Goal: Contribute content: Add original content to the website for others to see

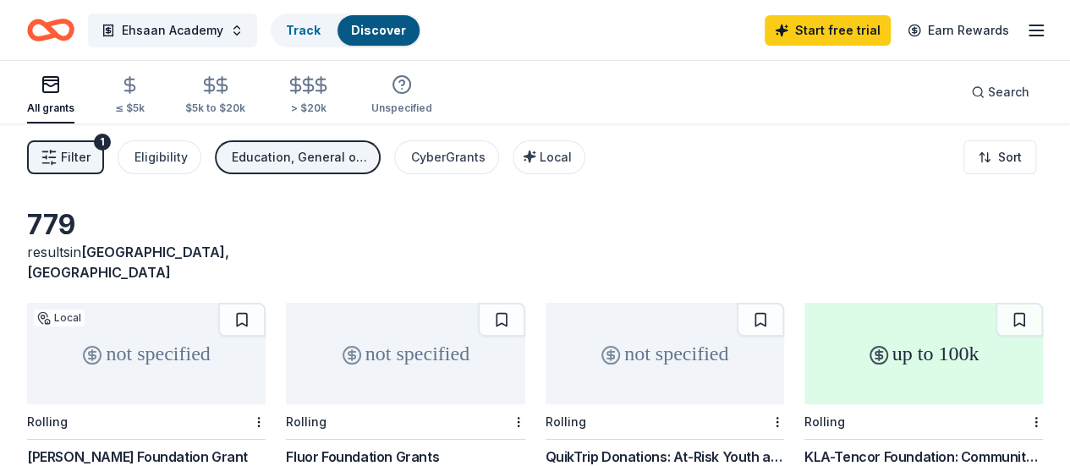
click at [72, 23] on icon "Home" at bounding box center [59, 29] width 26 height 17
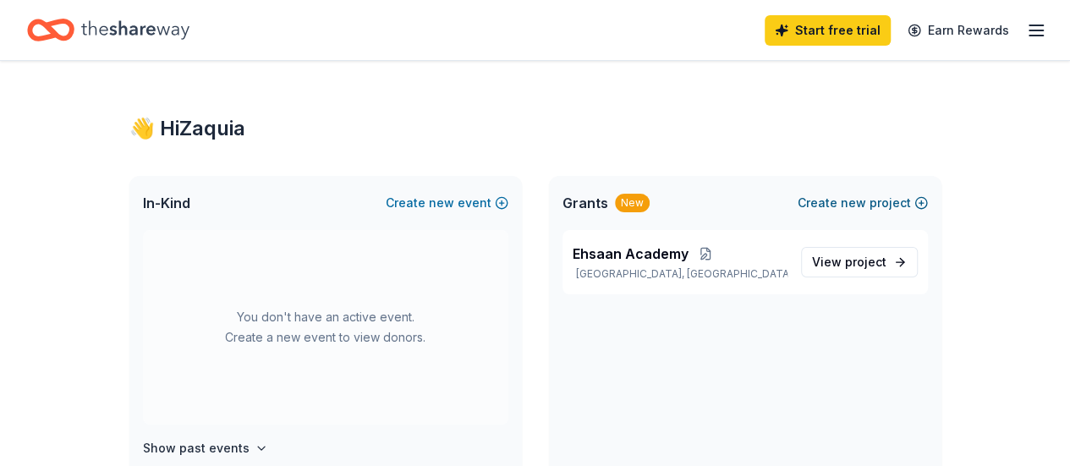
click at [884, 207] on button "Create new project" at bounding box center [862, 203] width 130 height 20
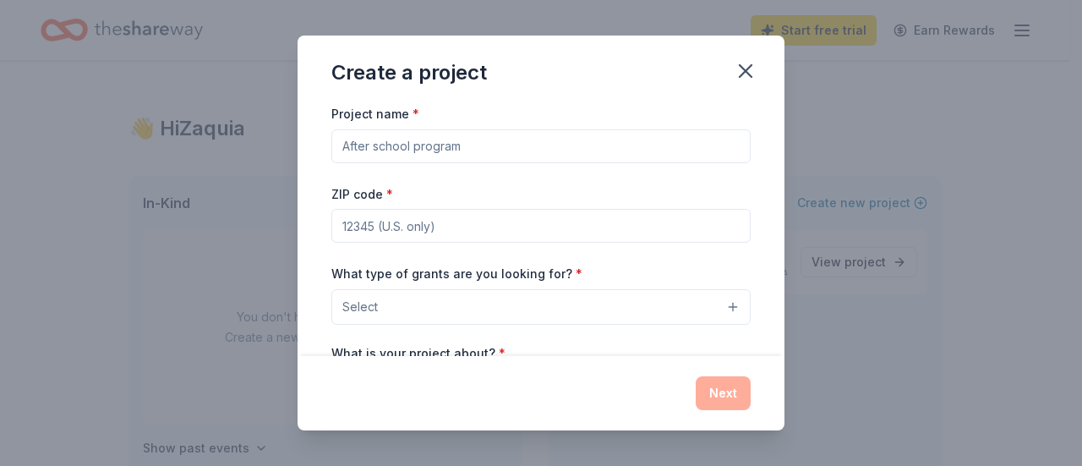
click at [546, 146] on input "Project name *" at bounding box center [540, 146] width 419 height 34
type input "Renovation"
click at [561, 234] on input "ZIP code *" at bounding box center [540, 226] width 419 height 34
click at [467, 309] on button "Select" at bounding box center [540, 307] width 419 height 36
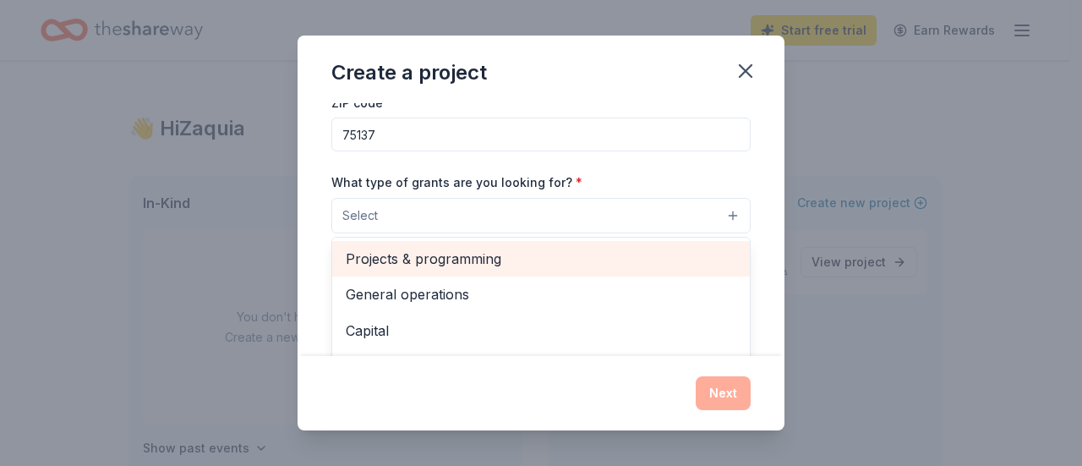
scroll to position [91, 0]
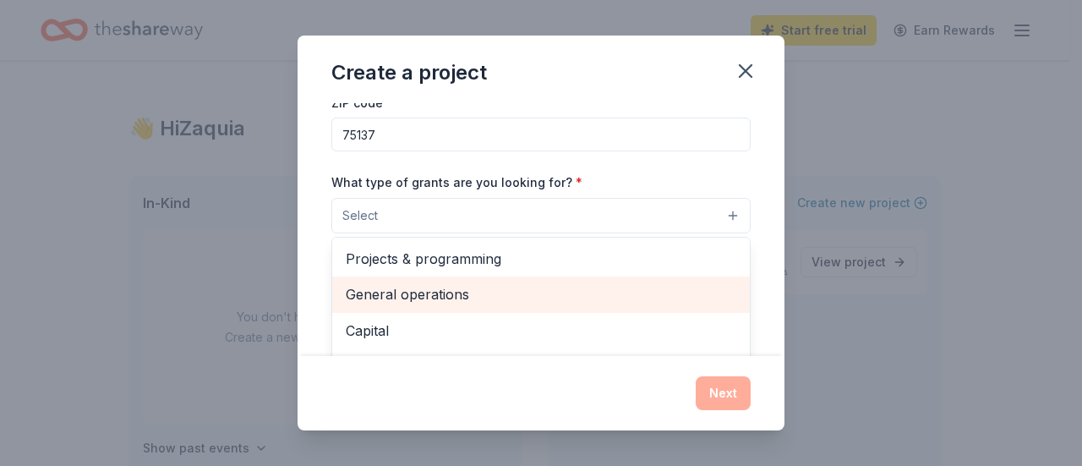
click at [462, 288] on span "General operations" at bounding box center [541, 294] width 391 height 22
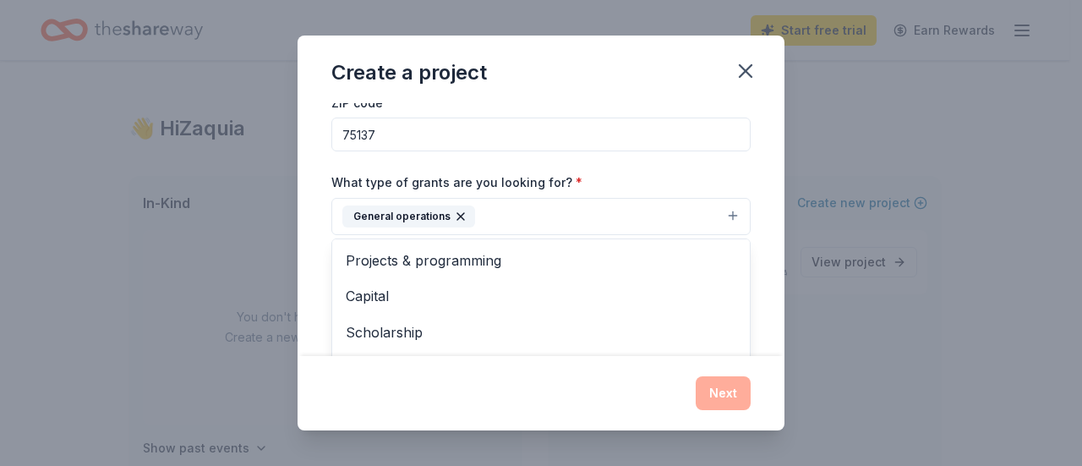
click at [452, 132] on div "Project name * Renovation ZIP code * 75137 What type of grants are you looking …" at bounding box center [540, 245] width 419 height 466
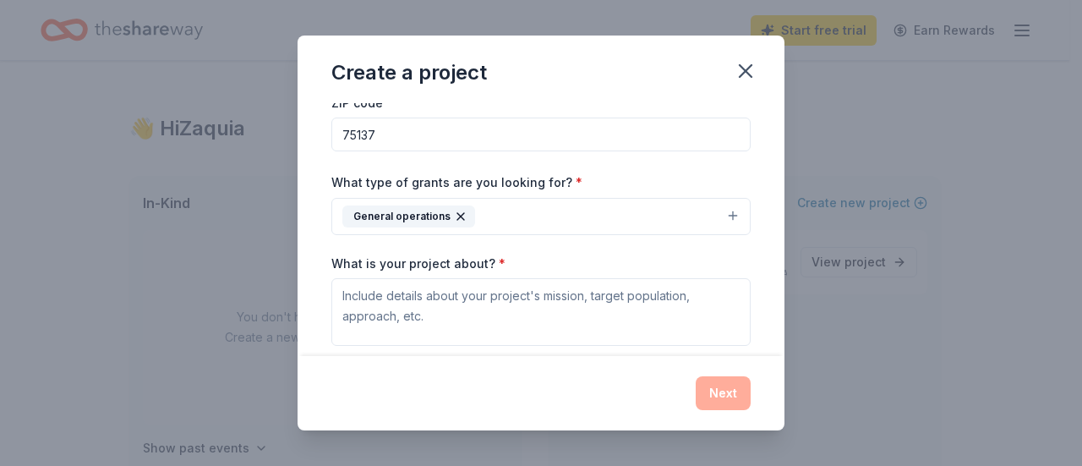
click at [452, 132] on input "75137" at bounding box center [540, 135] width 419 height 34
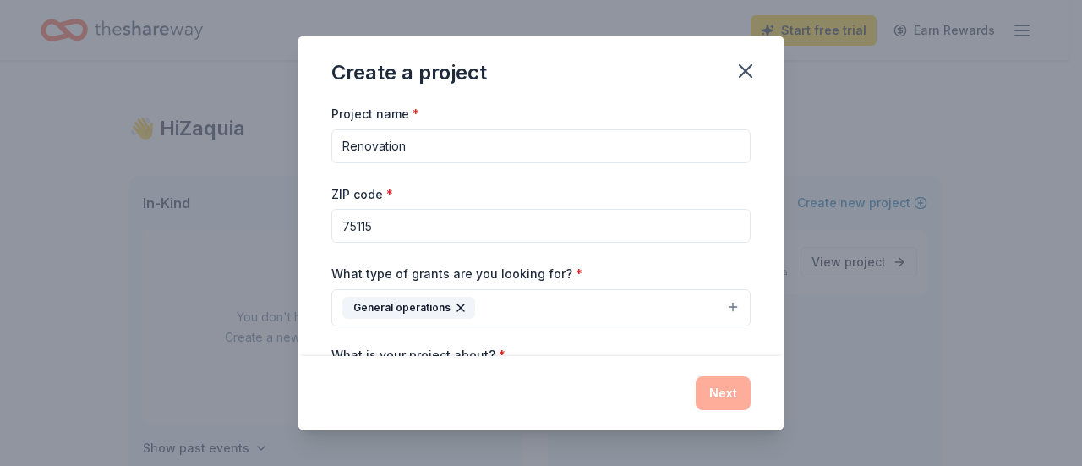
click at [439, 226] on input "75115" at bounding box center [540, 226] width 419 height 34
type input "75137"
drag, startPoint x: 440, startPoint y: 145, endPoint x: 337, endPoint y: 152, distance: 103.4
click at [337, 152] on input "Renovation" at bounding box center [540, 146] width 419 height 34
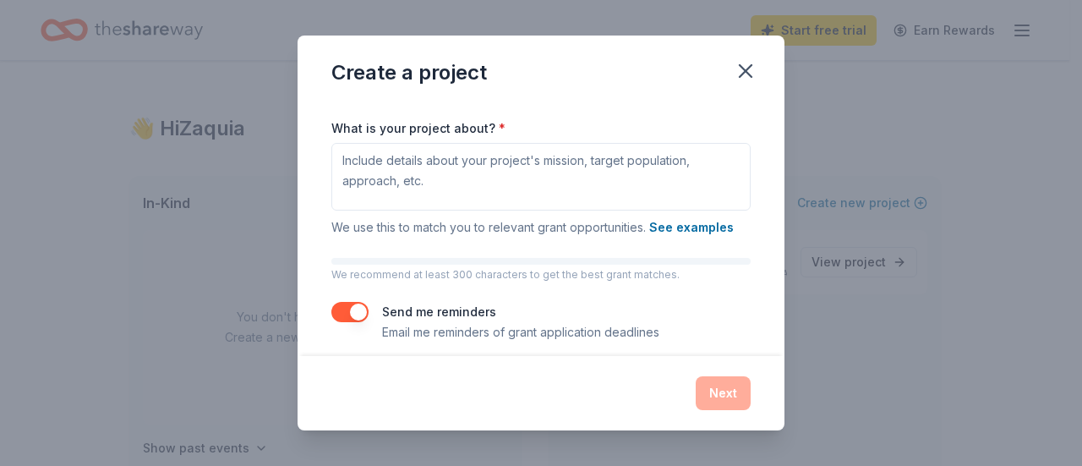
scroll to position [231, 0]
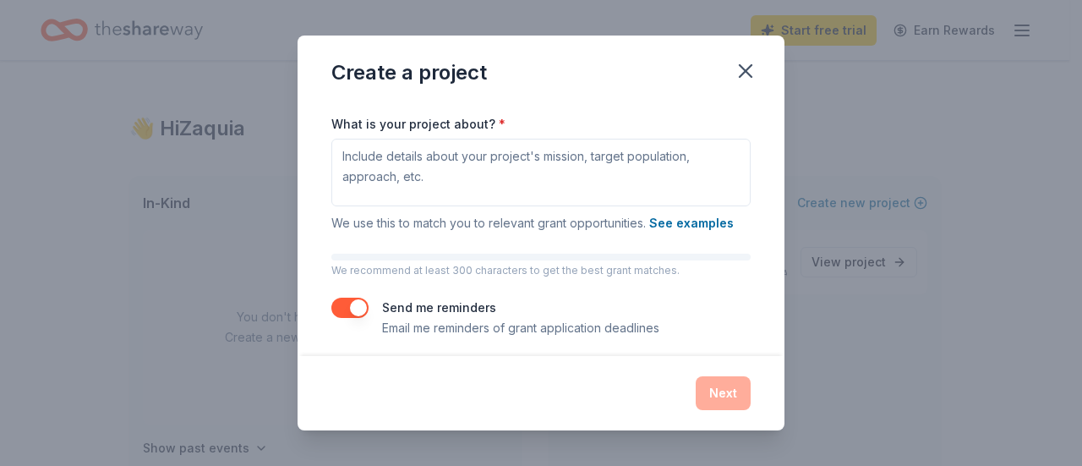
type input "[DEMOGRAPHIC_DATA] operations"
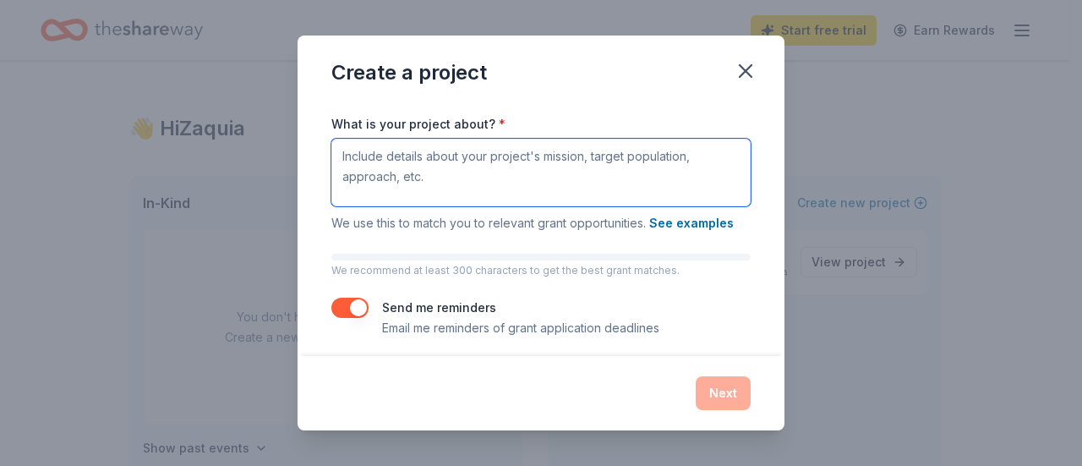
click at [375, 189] on textarea "What is your project about? *" at bounding box center [540, 173] width 419 height 68
click at [498, 175] on textarea "What is your project about? *" at bounding box center [540, 173] width 419 height 68
paste textarea "Whilst connecting people to [DEMOGRAPHIC_DATA] through the [DEMOGRAPHIC_DATA] &…"
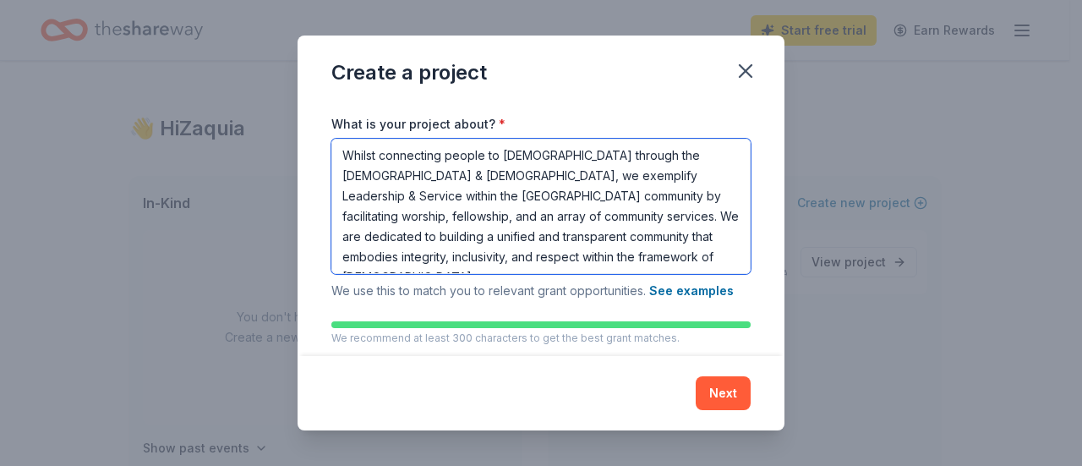
scroll to position [306, 0]
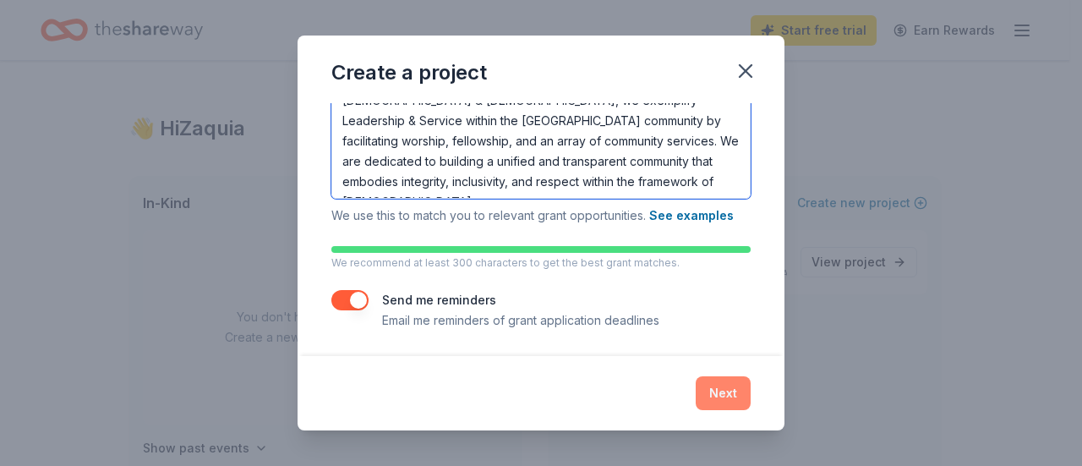
type textarea "Whilst connecting people to [DEMOGRAPHIC_DATA] through the [DEMOGRAPHIC_DATA] &…"
click at [721, 388] on button "Next" at bounding box center [723, 393] width 55 height 34
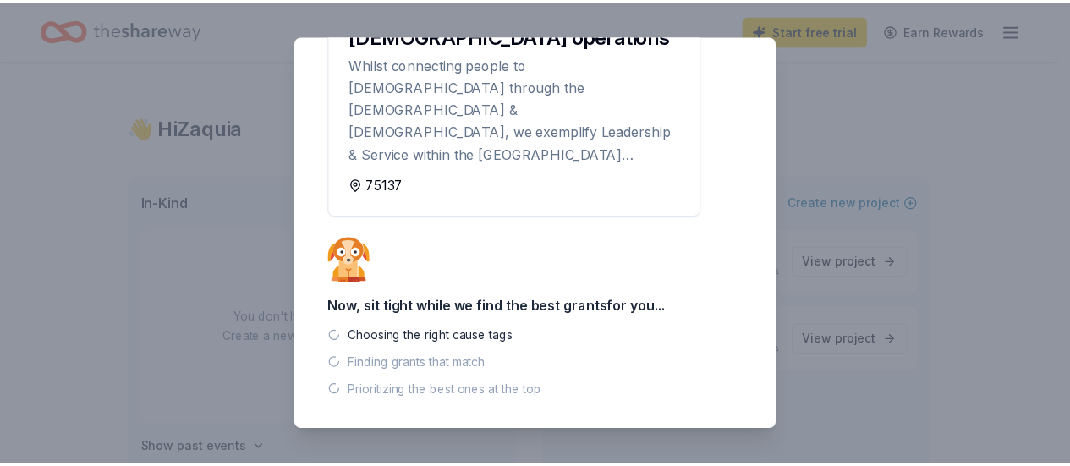
scroll to position [0, 0]
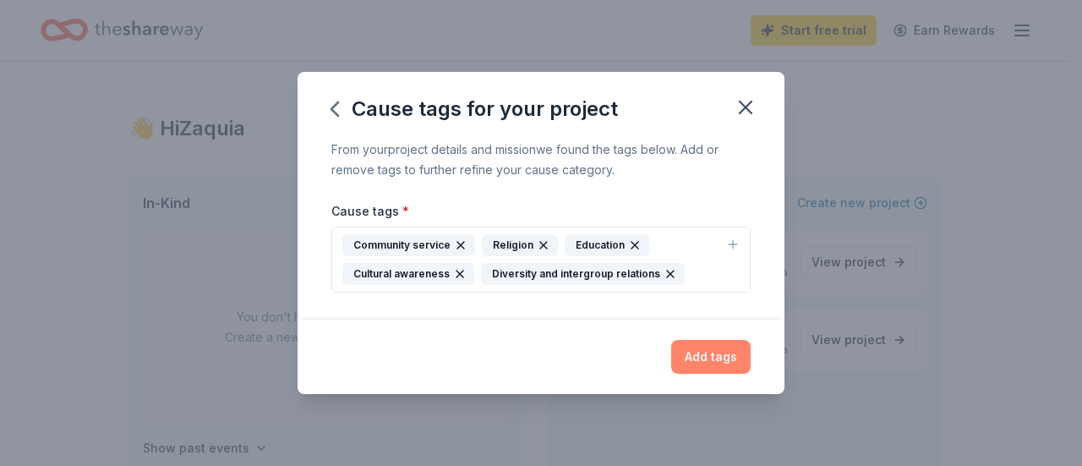
click at [683, 354] on button "Add tags" at bounding box center [710, 357] width 79 height 34
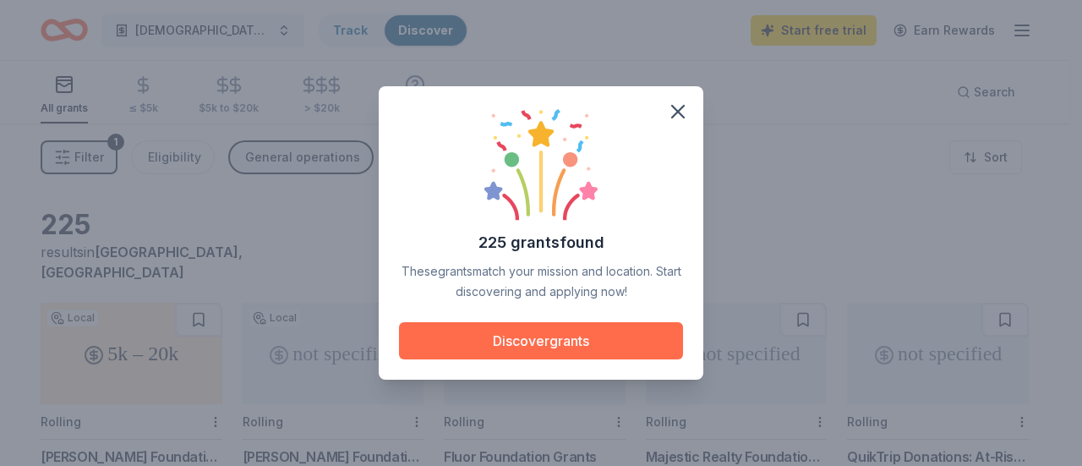
click at [558, 337] on button "Discover grants" at bounding box center [541, 340] width 284 height 37
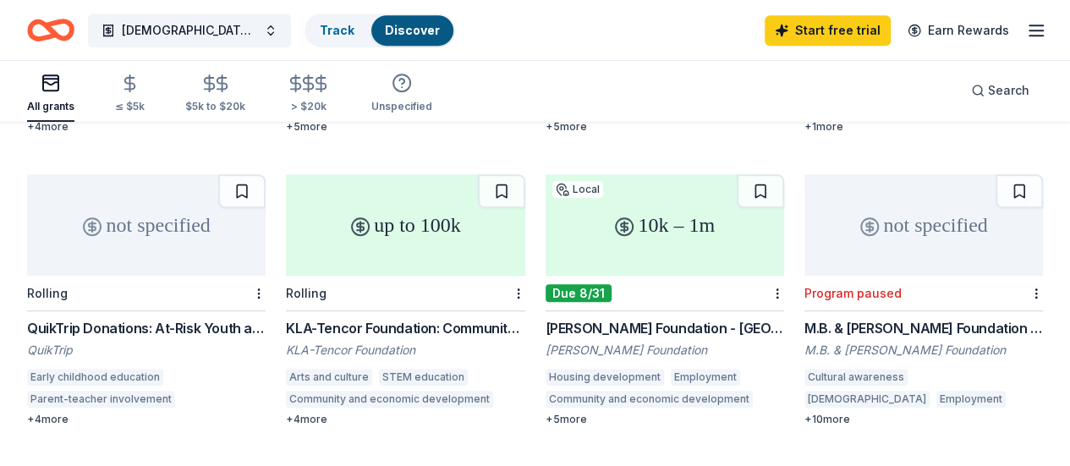
scroll to position [422, 0]
click at [545, 212] on div "10k – 1m" at bounding box center [664, 223] width 238 height 101
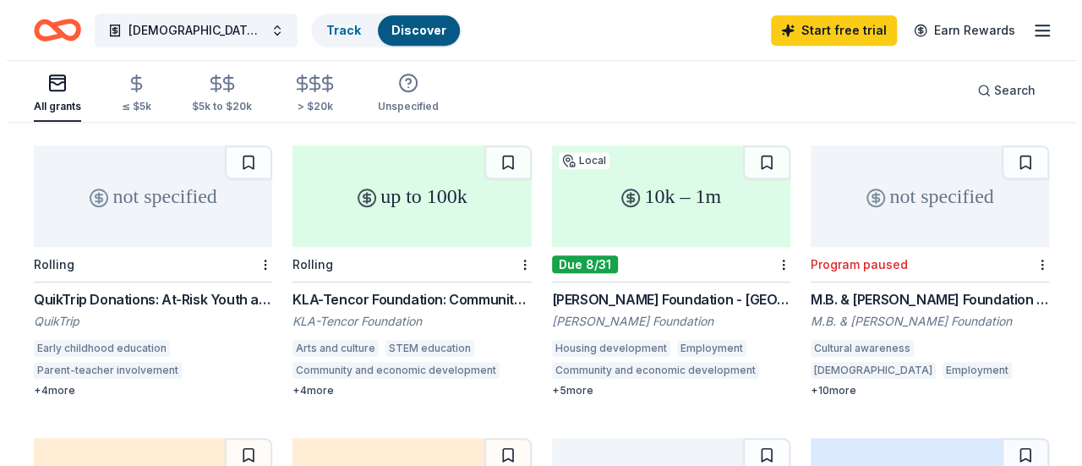
scroll to position [0, 0]
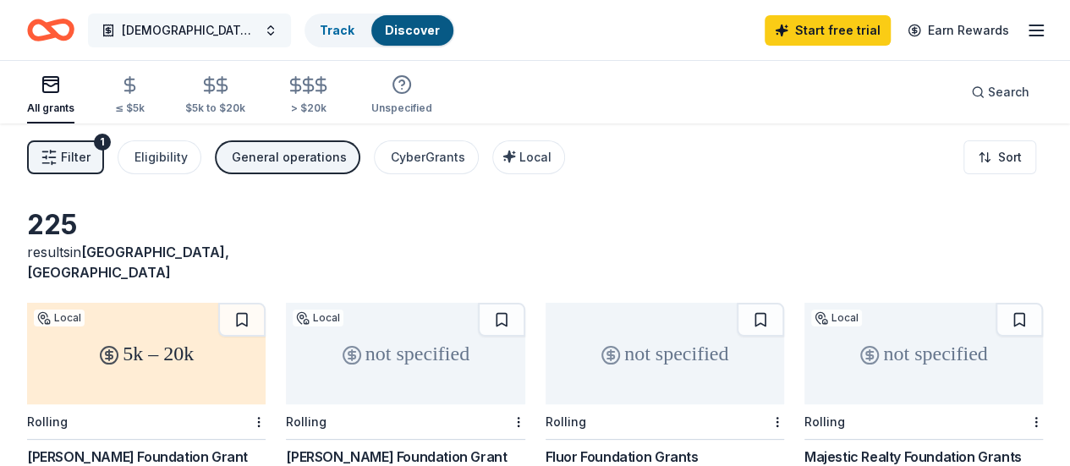
click at [218, 39] on span "[DEMOGRAPHIC_DATA] operations" at bounding box center [189, 30] width 135 height 20
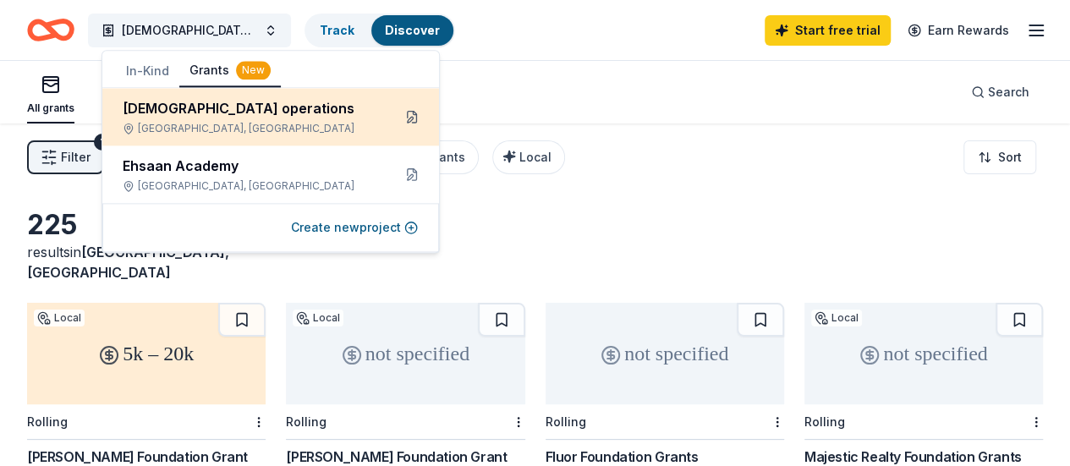
click at [413, 118] on button at bounding box center [411, 116] width 27 height 27
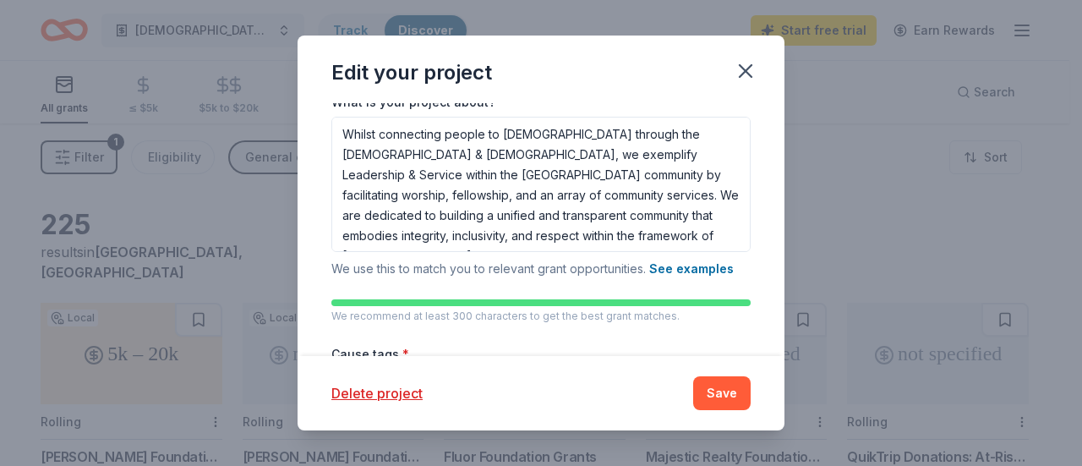
scroll to position [416, 0]
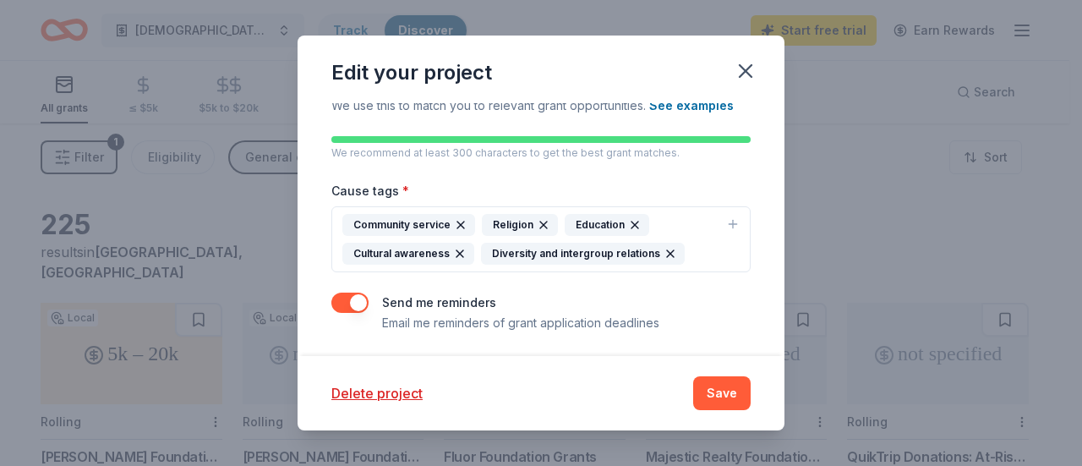
click at [628, 226] on icon "button" at bounding box center [635, 225] width 14 height 14
click at [527, 252] on icon "button" at bounding box center [532, 254] width 14 height 14
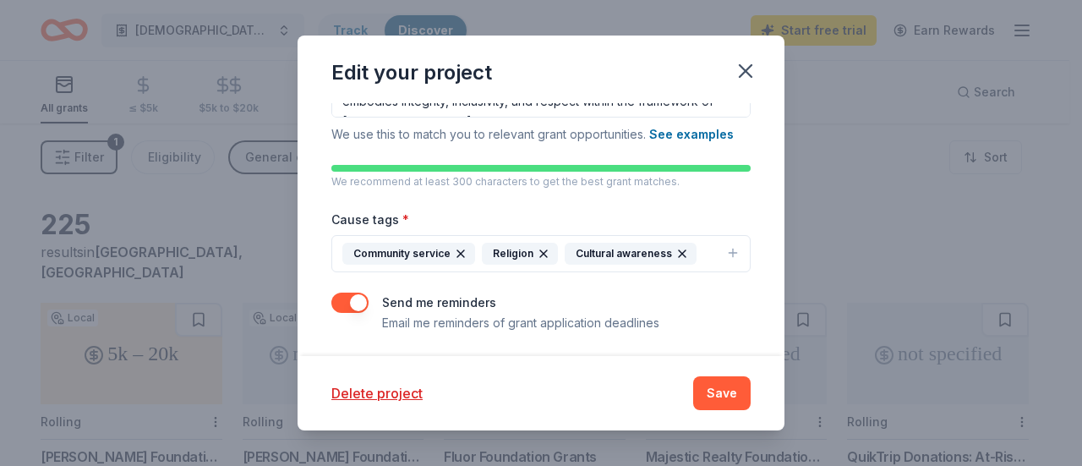
click at [726, 254] on icon "button" at bounding box center [733, 253] width 14 height 14
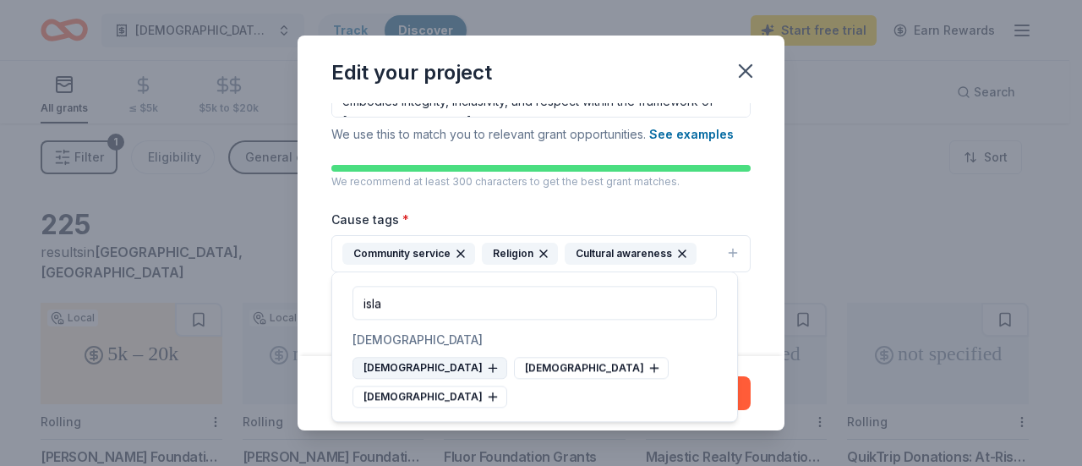
type input "isla"
click at [486, 373] on icon at bounding box center [493, 368] width 14 height 14
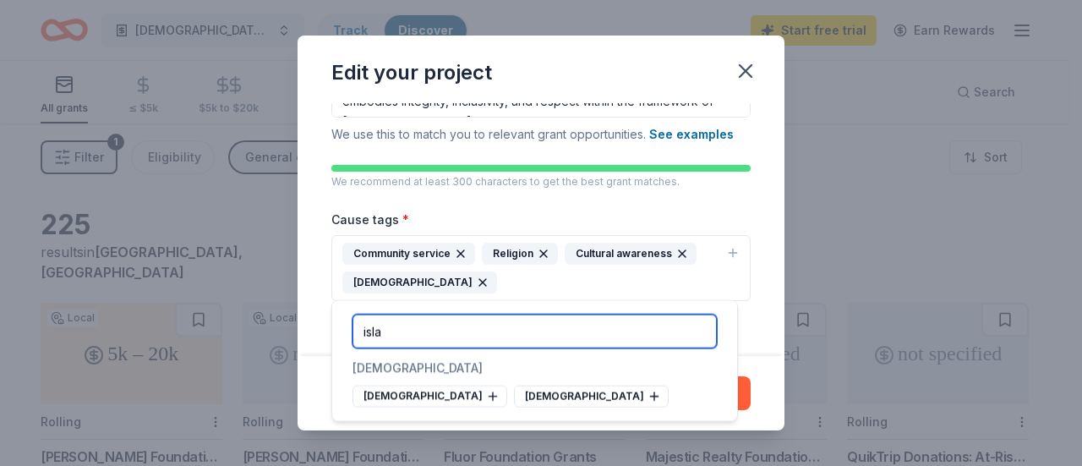
click at [447, 331] on input "isla" at bounding box center [535, 332] width 364 height 34
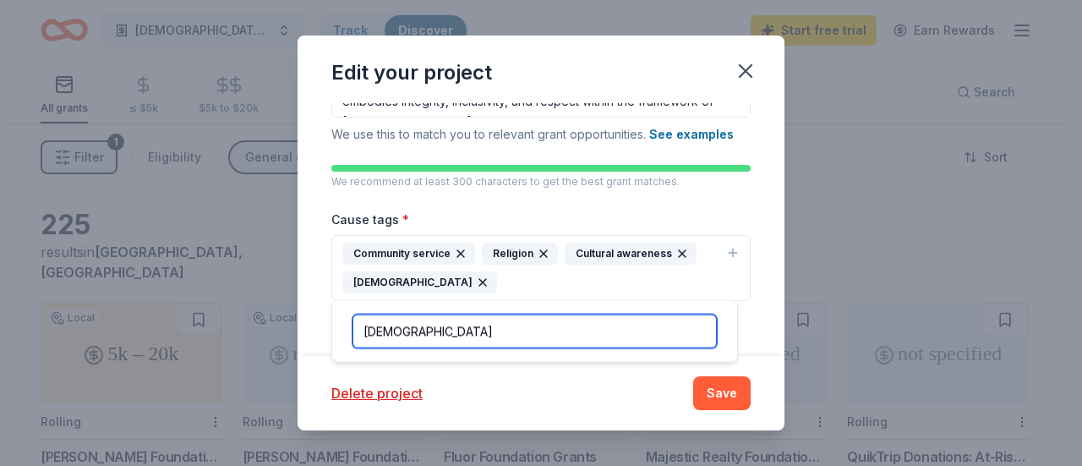
type input "[DEMOGRAPHIC_DATA]"
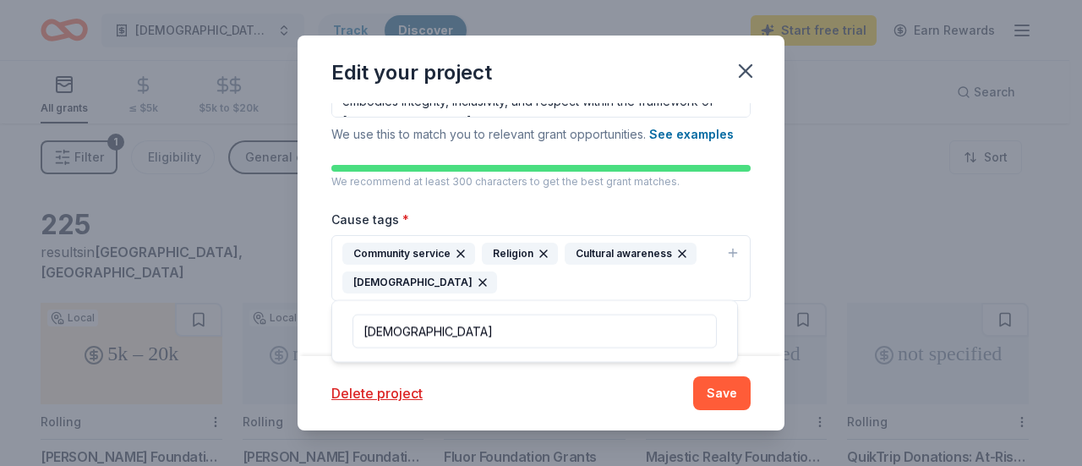
click at [755, 298] on div "Project name * [DEMOGRAPHIC_DATA] operations ZIP code * 75137 What type of gran…" at bounding box center [541, 229] width 487 height 253
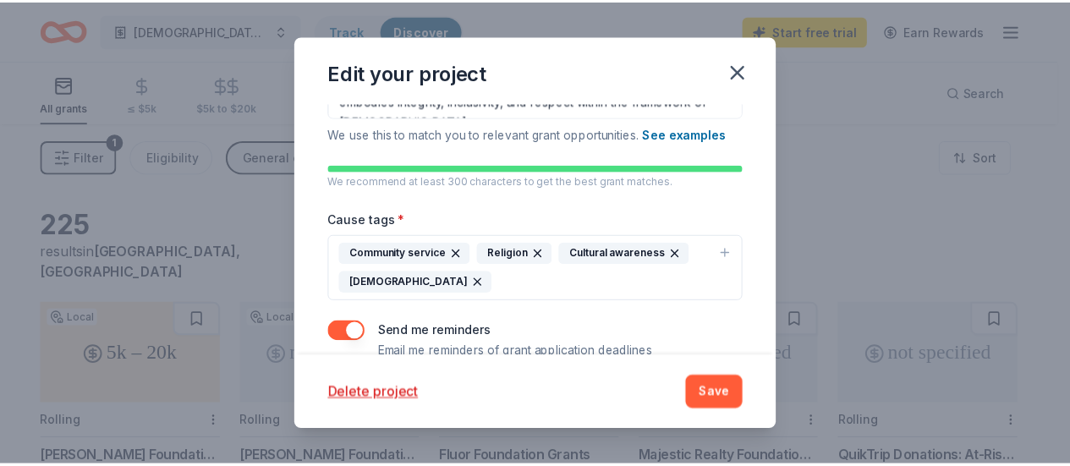
scroll to position [416, 0]
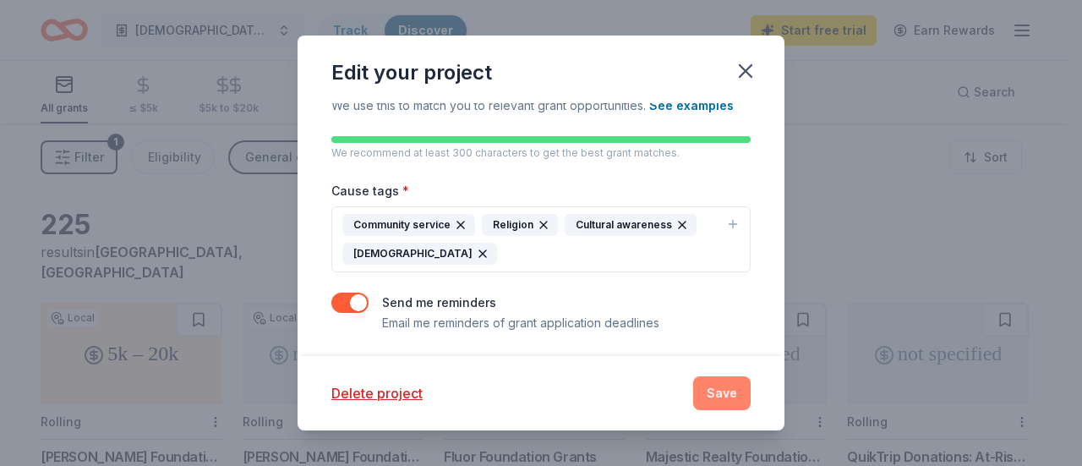
click at [722, 400] on button "Save" at bounding box center [721, 393] width 57 height 34
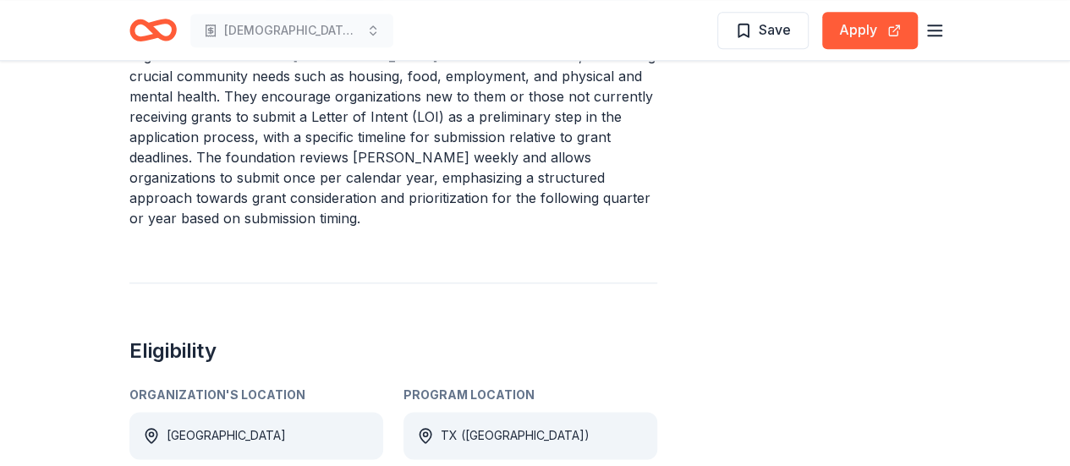
scroll to position [813, 0]
